Goal: Task Accomplishment & Management: Complete application form

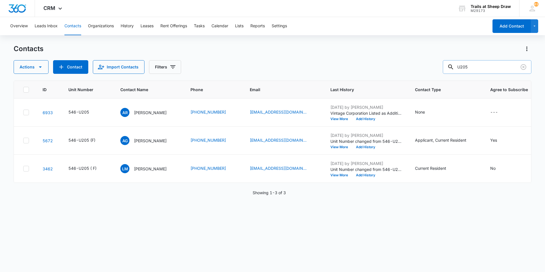
drag, startPoint x: 486, startPoint y: 67, endPoint x: 459, endPoint y: 69, distance: 26.7
click at [459, 69] on div "U205" at bounding box center [487, 67] width 89 height 14
type input "A208"
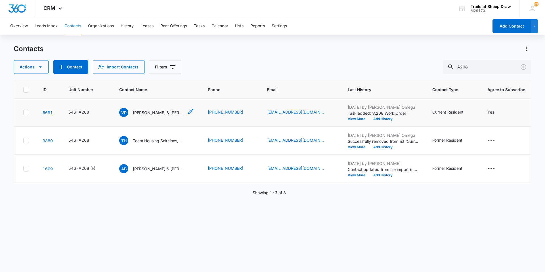
click at [161, 110] on p "[PERSON_NAME] & [PERSON_NAME]" at bounding box center [158, 113] width 51 height 6
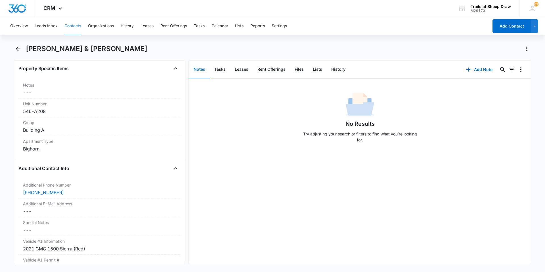
scroll to position [426, 0]
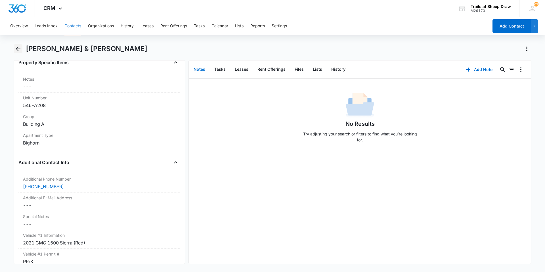
click at [17, 47] on icon "Back" at bounding box center [18, 48] width 7 height 7
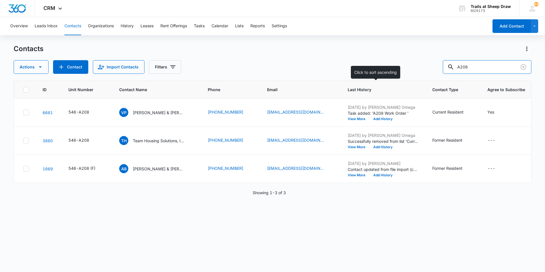
drag, startPoint x: 485, startPoint y: 67, endPoint x: 405, endPoint y: 89, distance: 83.1
click at [405, 89] on div "Contacts Actions Contact Import Contacts Filters A208 ID Unit Number Contact Na…" at bounding box center [273, 157] width 518 height 227
type input "O305"
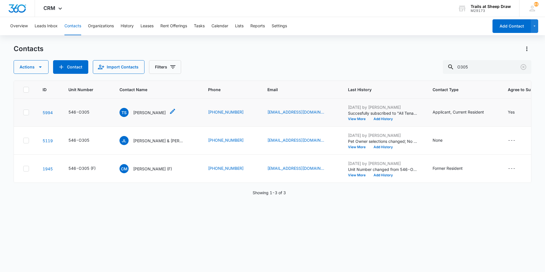
click at [142, 111] on p "[PERSON_NAME]" at bounding box center [149, 113] width 33 height 6
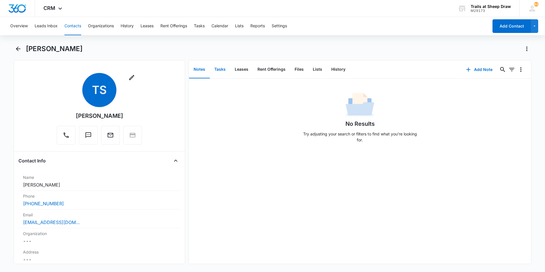
click at [222, 73] on button "Tasks" at bounding box center [220, 70] width 20 height 18
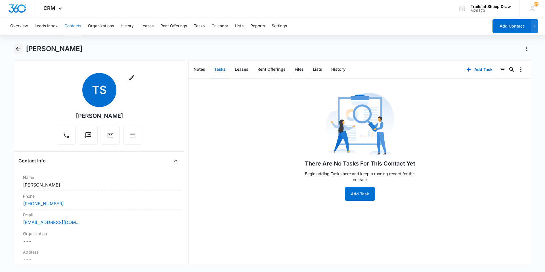
click at [18, 47] on icon "Back" at bounding box center [18, 48] width 7 height 7
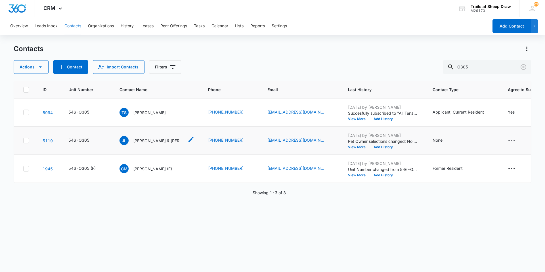
click at [142, 139] on p "[PERSON_NAME] & [PERSON_NAME]" at bounding box center [158, 141] width 51 height 6
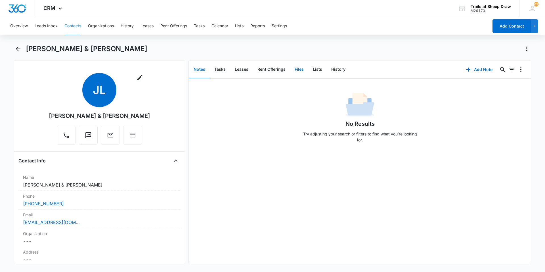
click at [305, 73] on button "Files" at bounding box center [299, 70] width 18 height 18
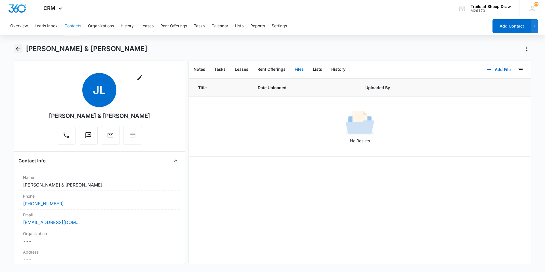
click at [16, 51] on icon "Back" at bounding box center [18, 48] width 7 height 7
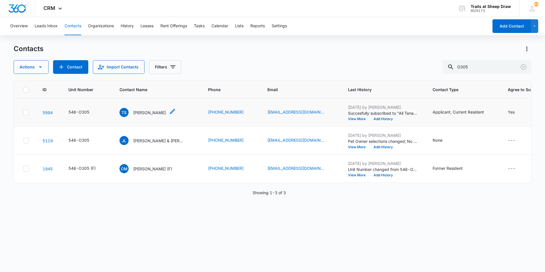
click at [145, 113] on p "[PERSON_NAME]" at bounding box center [149, 113] width 33 height 6
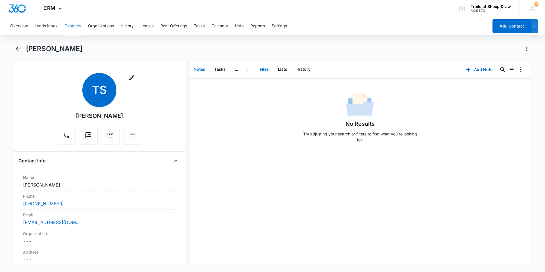
click at [266, 68] on button "Files" at bounding box center [264, 70] width 18 height 18
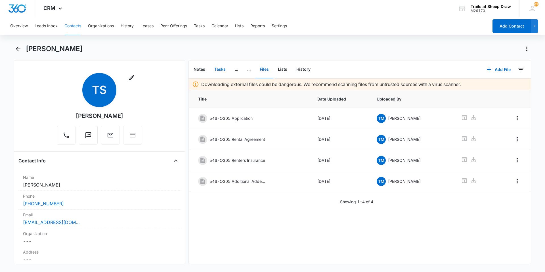
click at [222, 65] on button "Tasks" at bounding box center [220, 70] width 20 height 18
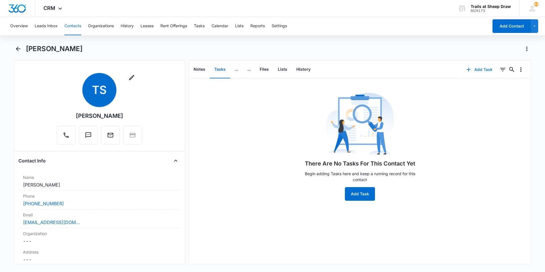
click at [477, 70] on button "Add Task" at bounding box center [479, 70] width 37 height 14
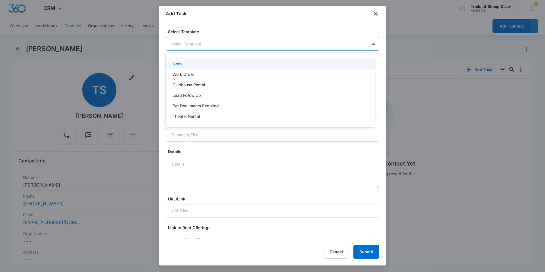
click at [197, 41] on body "CRM Apps Reputation Websites Forms CRM Email Social Content Ads Intelligence Fi…" at bounding box center [272, 136] width 545 height 272
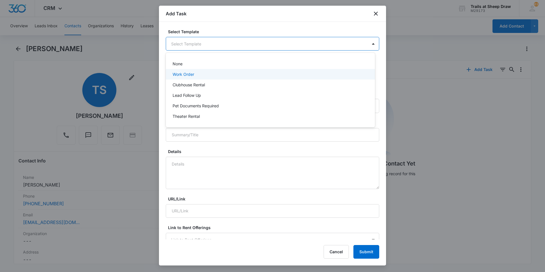
click at [183, 75] on p "Work Order" at bounding box center [184, 74] width 22 height 6
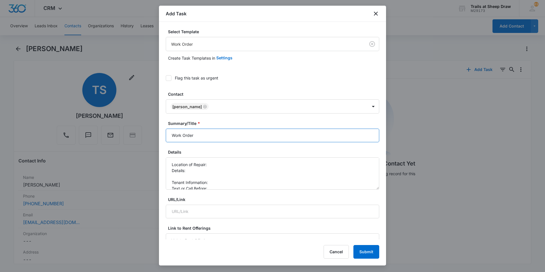
click at [169, 133] on input "Work Order" at bounding box center [273, 136] width 214 height 14
type input "O305 - Work Order"
click at [228, 164] on textarea "Location of Repair: Details: Tenant Information: Text or Call Before:" at bounding box center [273, 173] width 214 height 32
click at [208, 170] on textarea "Location of Repair: Mail key Details: Tenant Information: Text or Call Before:" at bounding box center [273, 173] width 214 height 32
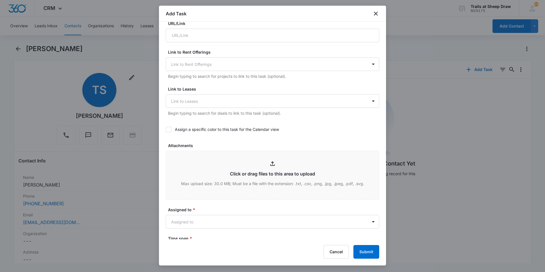
scroll to position [256, 0]
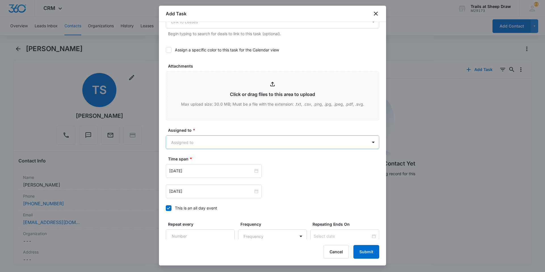
type textarea "Location of Repair: Mail key Details: Please make a copy of mail key Tenant Inf…"
click at [208, 146] on body "CRM Apps Reputation Websites Forms CRM Email Social Content Ads Intelligence Fi…" at bounding box center [272, 136] width 545 height 272
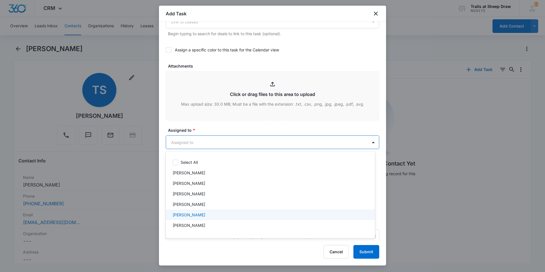
click at [189, 217] on p "[PERSON_NAME]" at bounding box center [189, 215] width 33 height 6
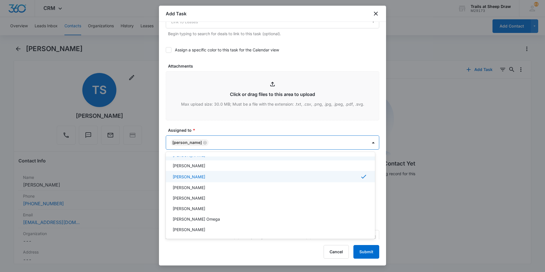
scroll to position [57, 0]
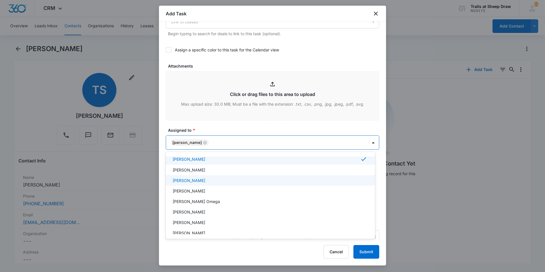
click at [199, 180] on p "[PERSON_NAME]" at bounding box center [189, 180] width 33 height 6
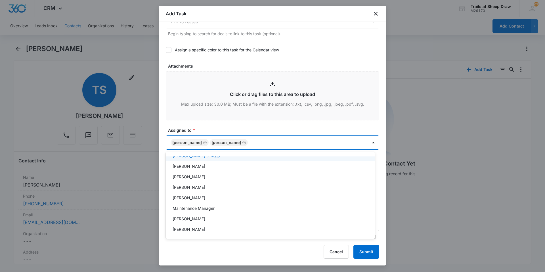
scroll to position [114, 0]
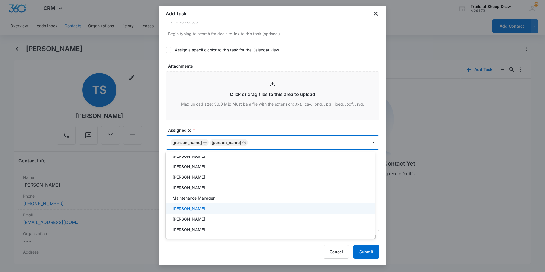
click at [197, 208] on p "[PERSON_NAME]" at bounding box center [189, 209] width 33 height 6
click at [240, 127] on div at bounding box center [272, 136] width 545 height 272
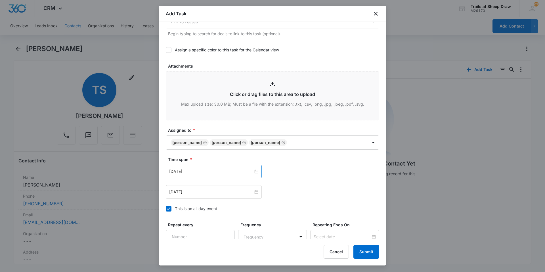
click at [214, 175] on div "[DATE]" at bounding box center [214, 172] width 96 height 14
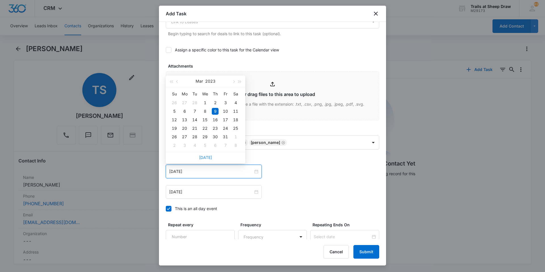
click at [209, 159] on link "[DATE]" at bounding box center [205, 157] width 13 height 5
type input "[DATE]"
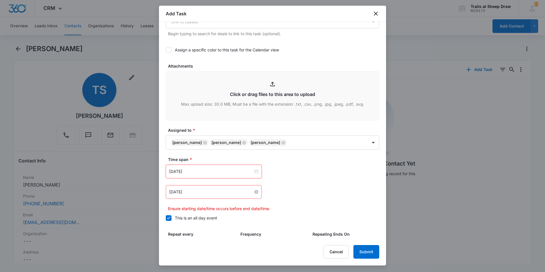
click at [210, 192] on input "[DATE]" at bounding box center [211, 192] width 84 height 6
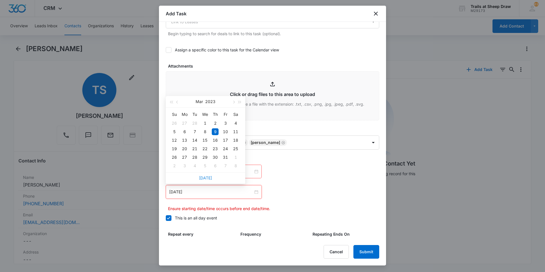
click at [203, 175] on div "[DATE]" at bounding box center [206, 177] width 80 height 11
click at [204, 178] on link "[DATE]" at bounding box center [205, 177] width 13 height 5
type input "[DATE]"
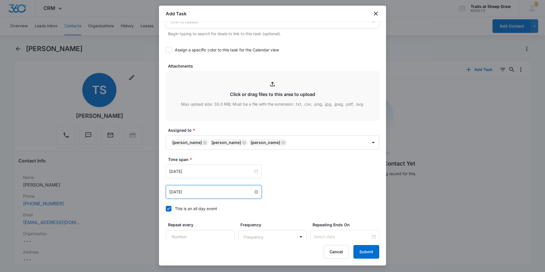
scroll to position [308, 0]
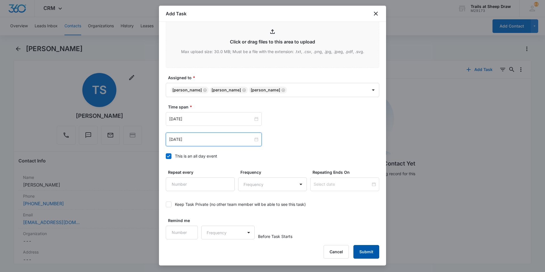
click at [361, 252] on button "Submit" at bounding box center [367, 252] width 26 height 14
